Goal: Check status: Verify the current state of an ongoing process or item

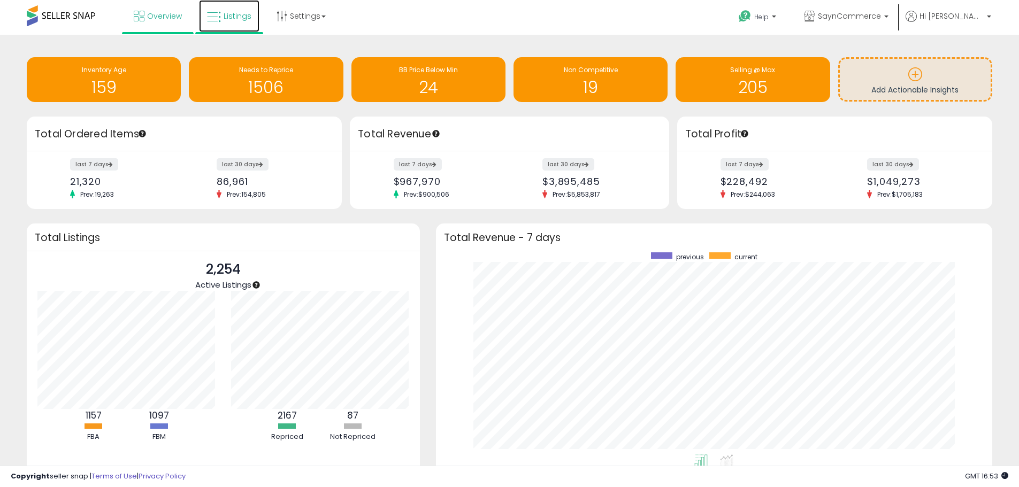
click at [240, 18] on span "Listings" at bounding box center [238, 16] width 28 height 11
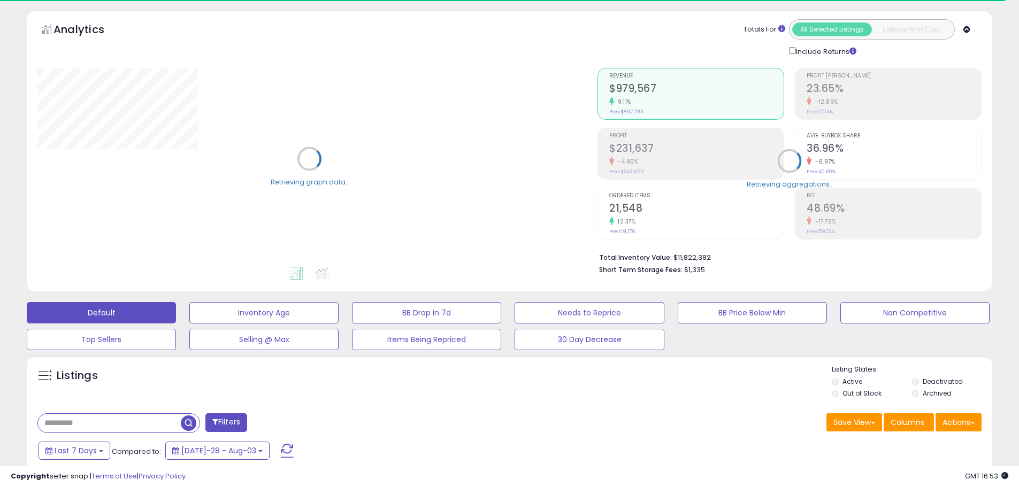
scroll to position [54, 0]
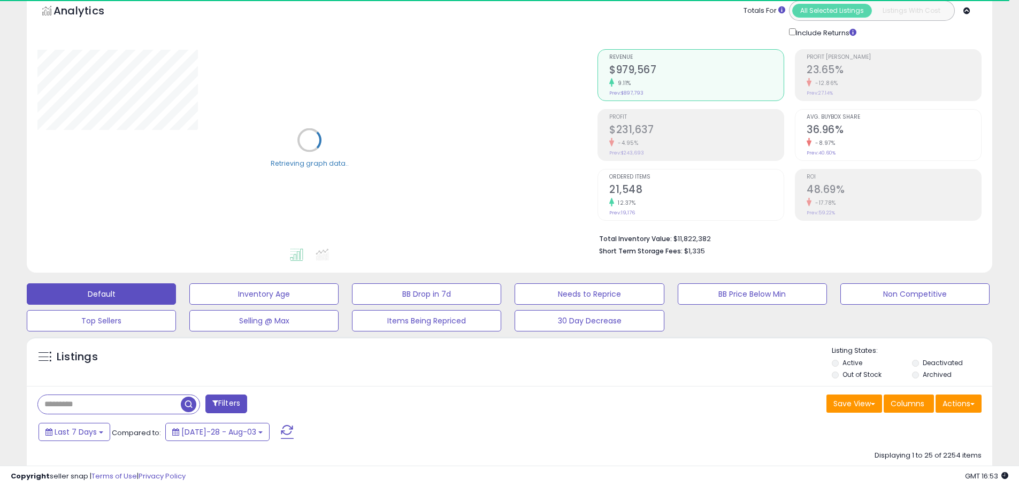
click at [142, 403] on input "text" at bounding box center [109, 404] width 143 height 19
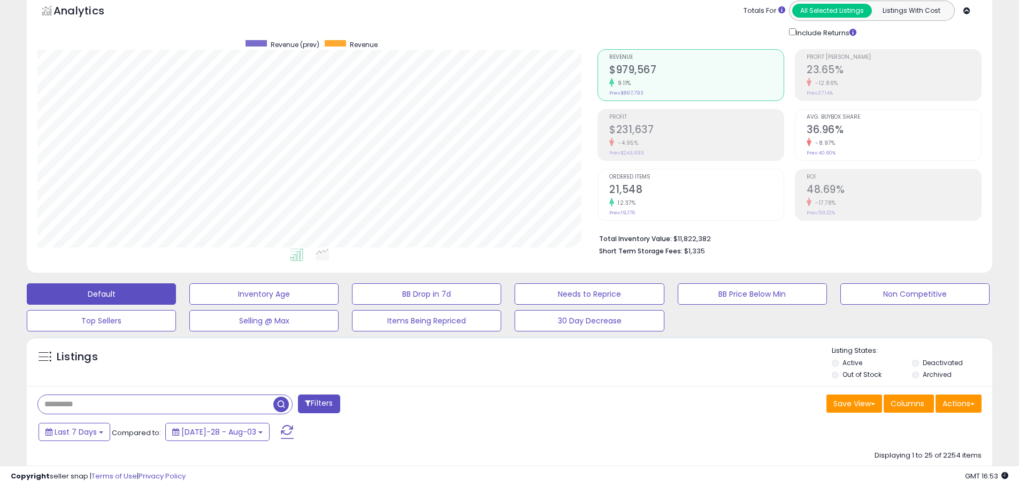
scroll to position [219, 560]
paste input "**********"
type input "**********"
click at [284, 400] on span "button" at bounding box center [281, 405] width 16 height 16
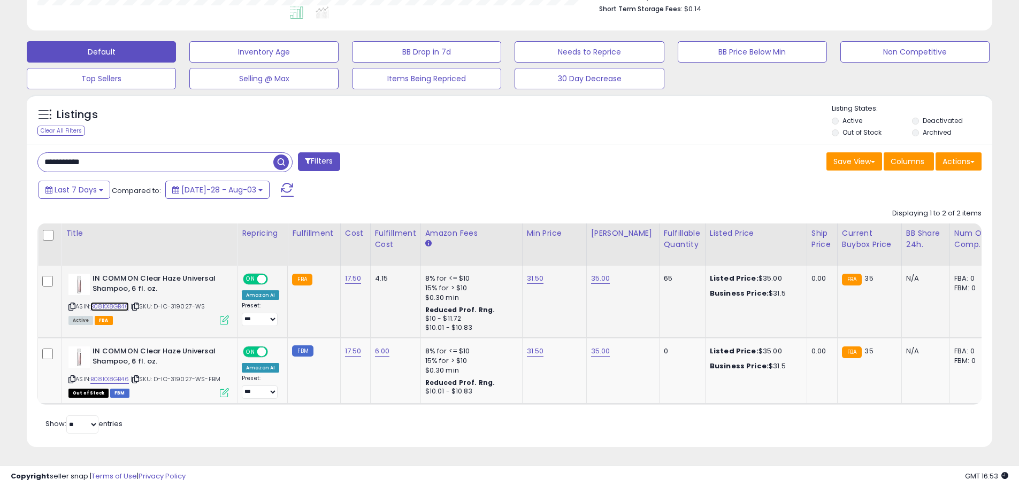
click at [108, 302] on link "B08KX8GB46" at bounding box center [109, 306] width 39 height 9
click at [117, 375] on link "B08KX8GB46" at bounding box center [109, 379] width 39 height 9
click at [78, 185] on span "Last 7 Days" at bounding box center [76, 190] width 42 height 11
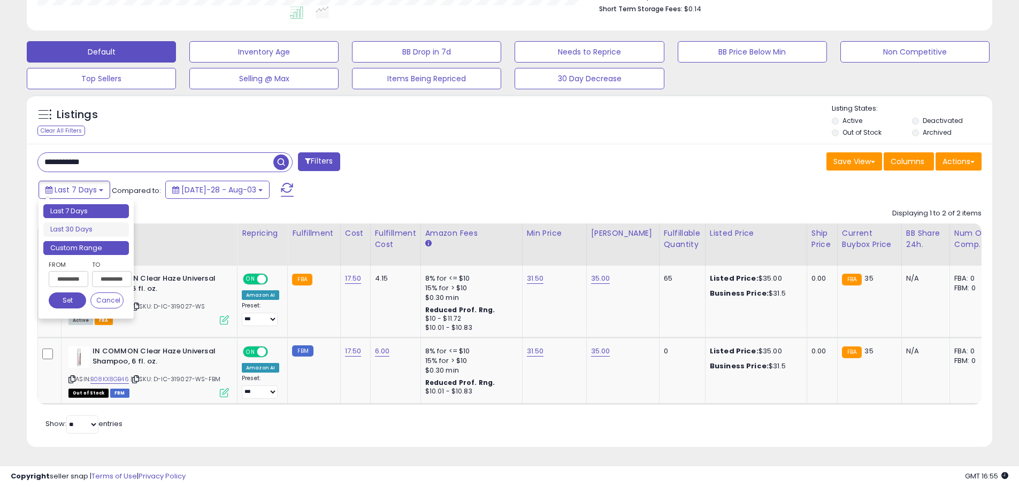
click at [103, 242] on li "Custom Range" at bounding box center [86, 248] width 86 height 14
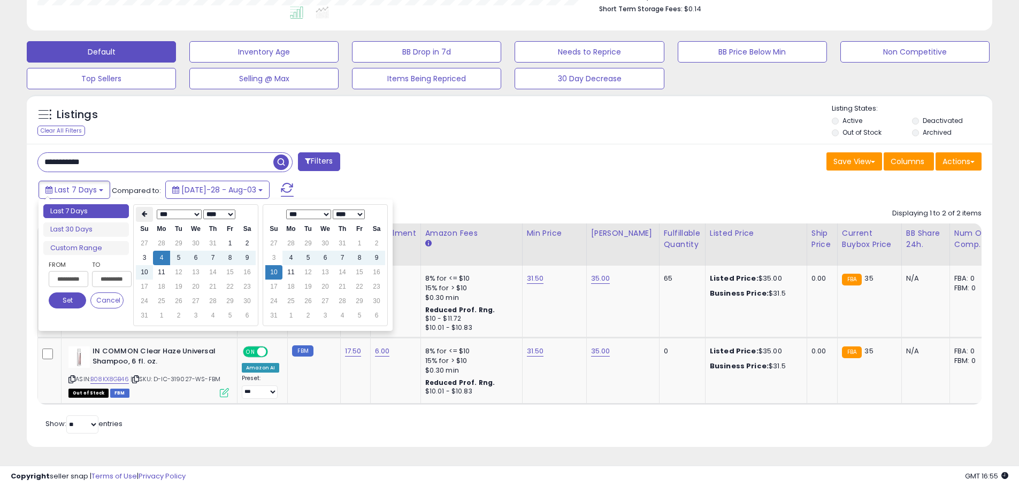
click at [143, 211] on icon at bounding box center [144, 214] width 5 height 6
click at [142, 211] on icon at bounding box center [144, 214] width 5 height 6
click at [164, 251] on td "5" at bounding box center [161, 258] width 17 height 14
type input "**********"
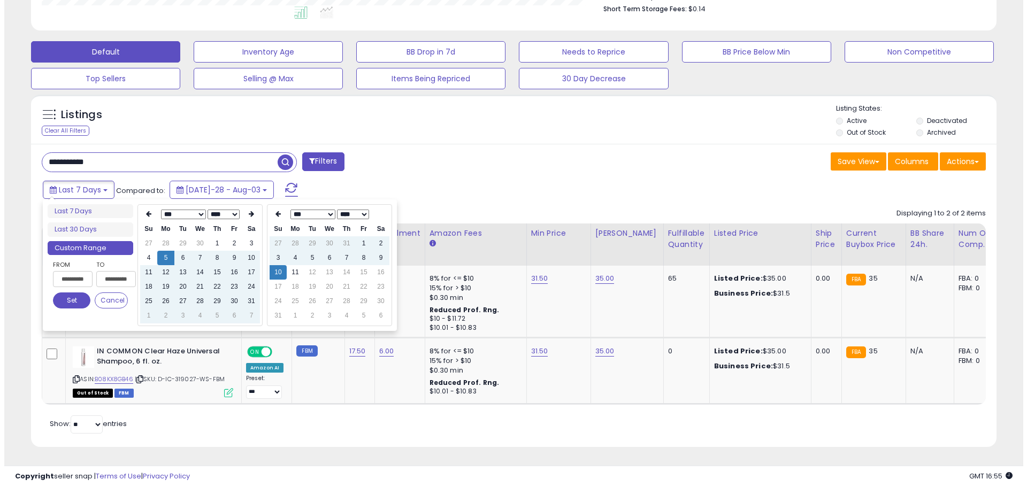
scroll to position [165, 0]
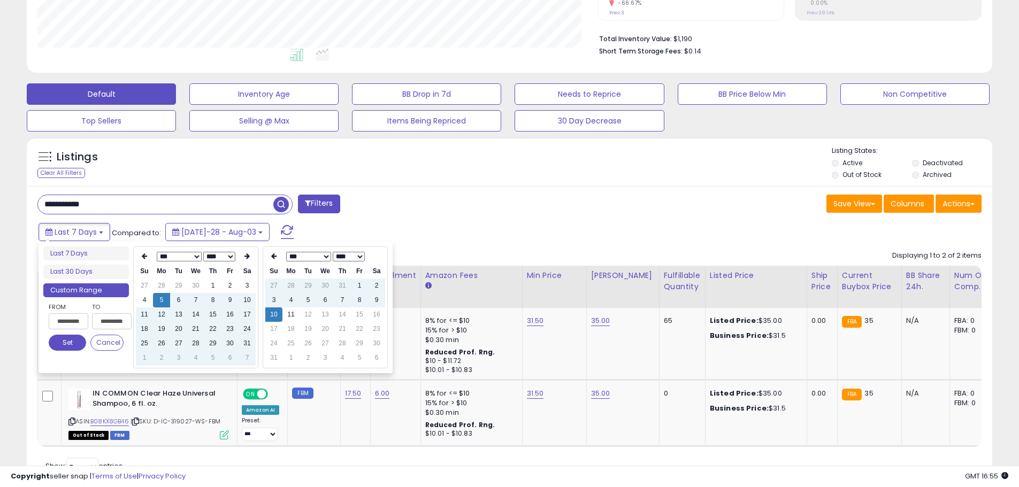
click at [282, 197] on span "button" at bounding box center [281, 205] width 16 height 16
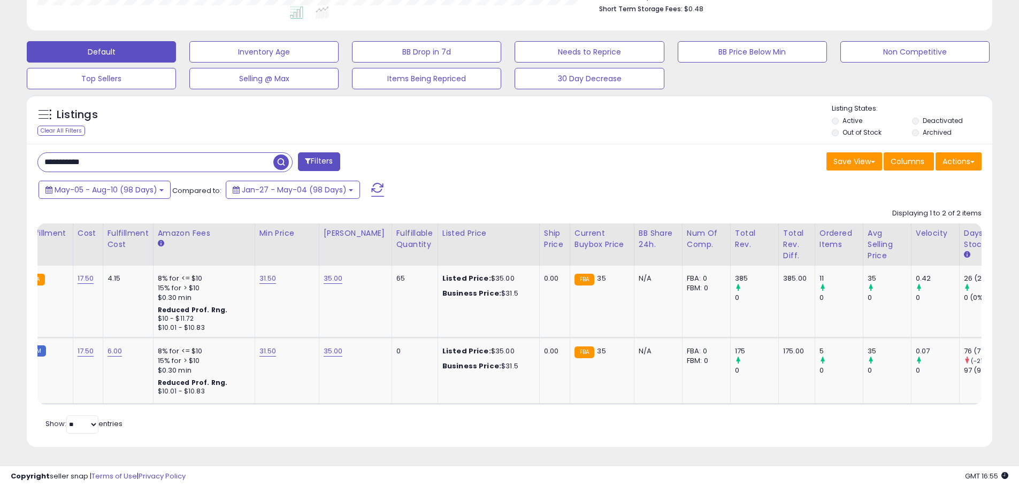
scroll to position [0, 0]
